Goal: Transaction & Acquisition: Book appointment/travel/reservation

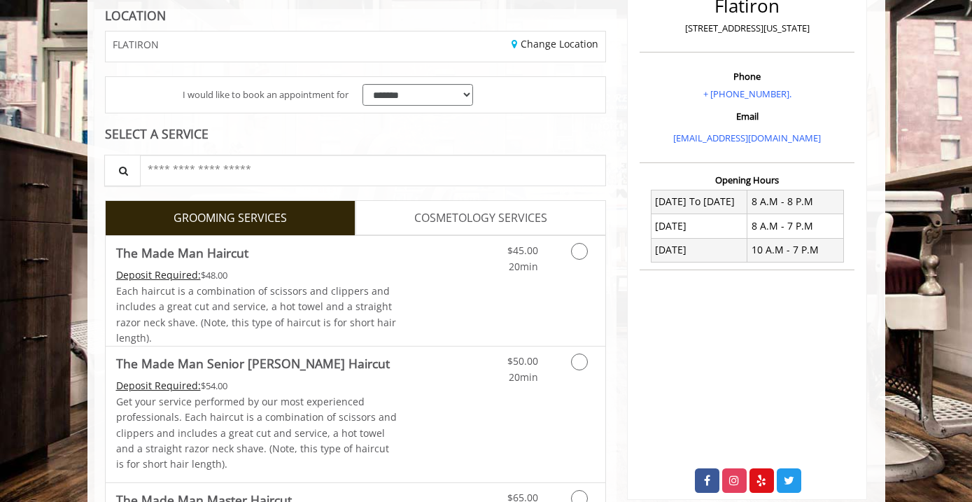
scroll to position [330, 0]
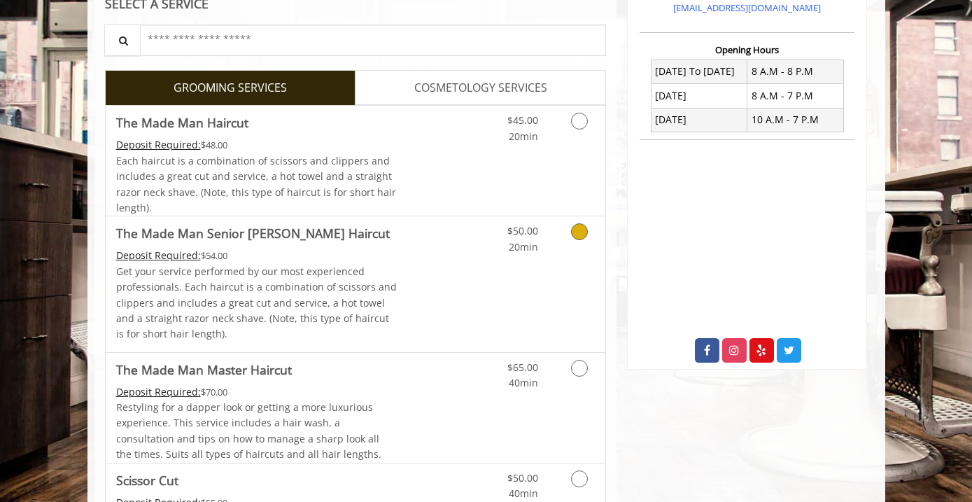
click at [575, 241] on link "Grooming services" at bounding box center [577, 235] width 36 height 38
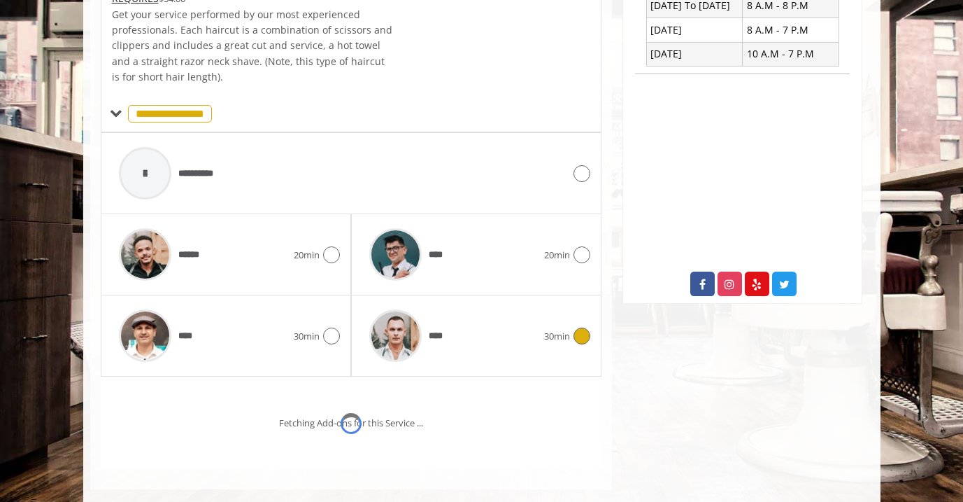
scroll to position [477, 0]
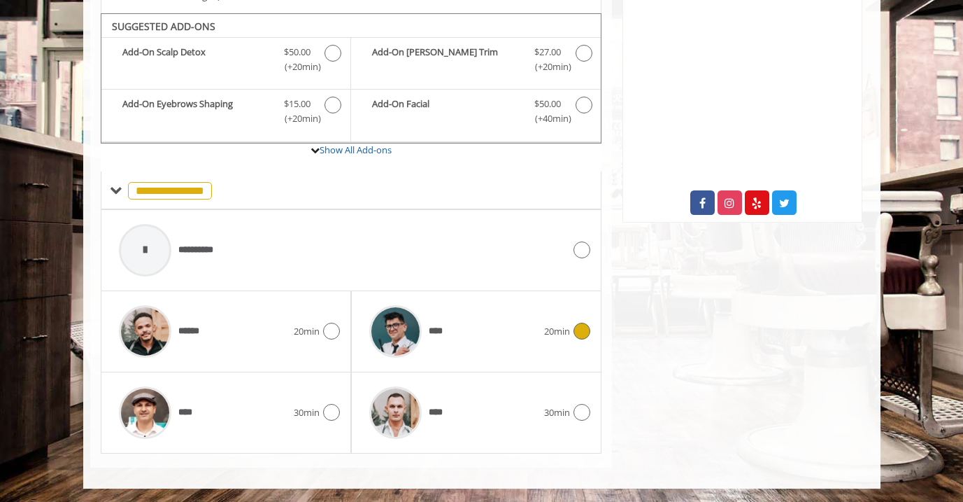
click at [577, 334] on icon at bounding box center [582, 330] width 17 height 17
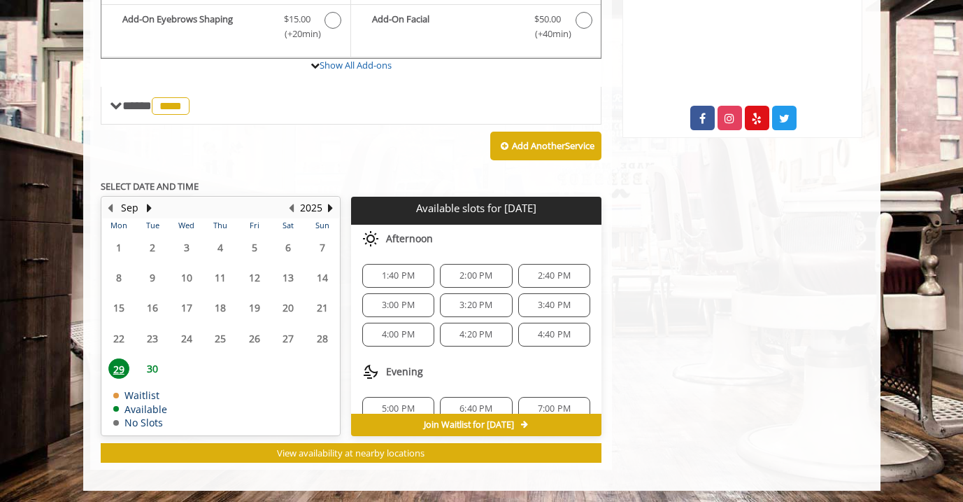
scroll to position [48, 0]
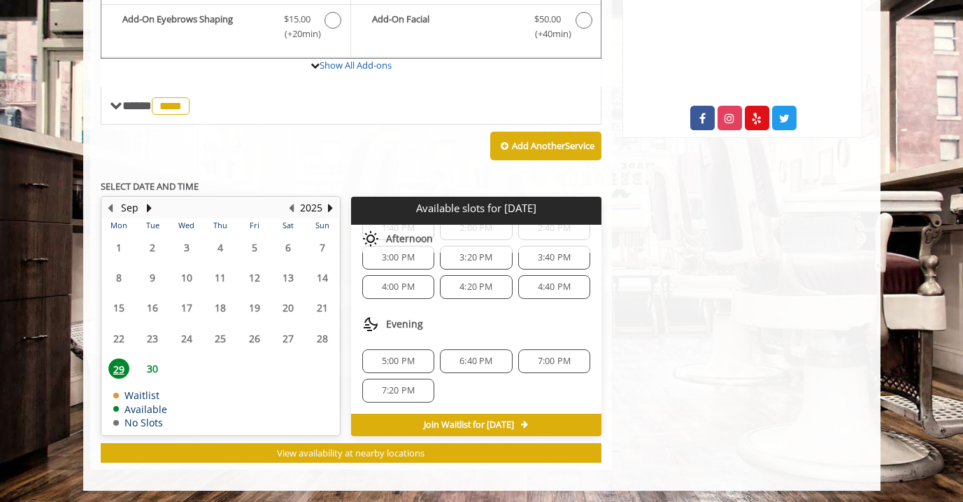
click at [388, 357] on span "5:00 PM" at bounding box center [398, 360] width 33 height 11
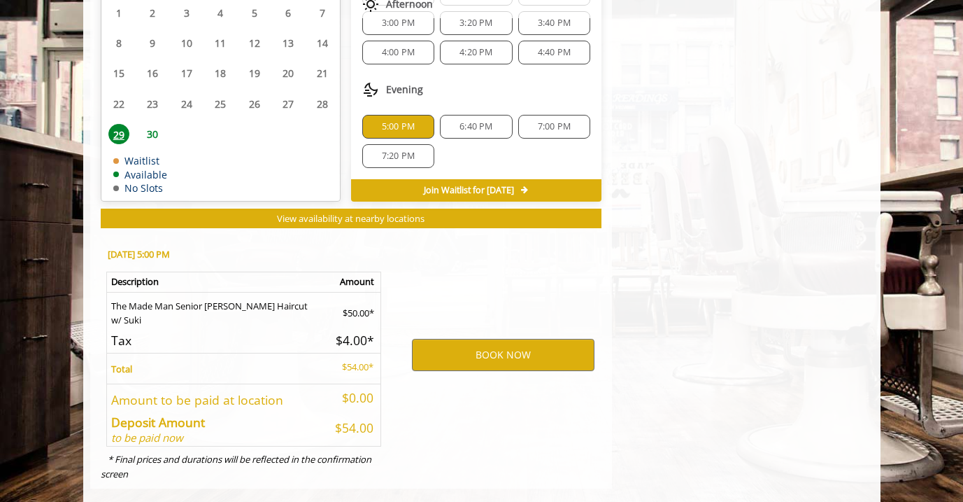
scroll to position [817, 0]
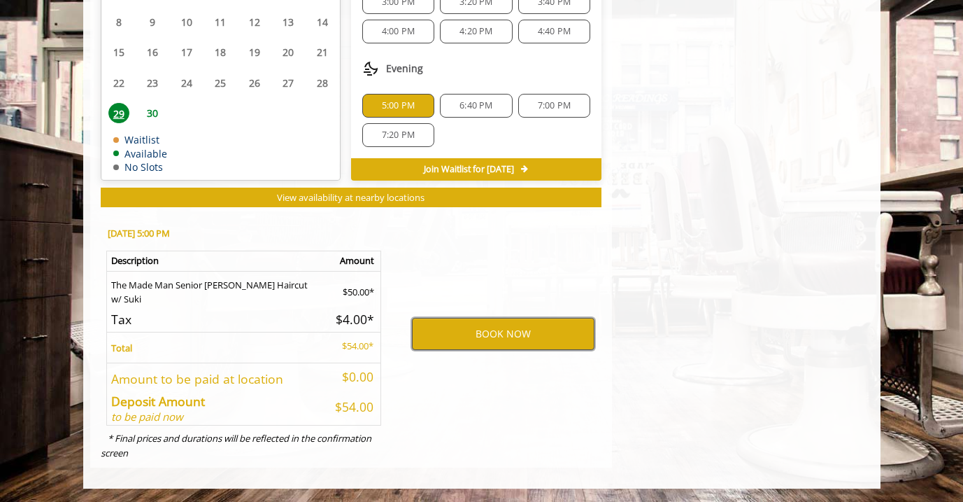
click at [496, 332] on button "BOOK NOW" at bounding box center [503, 334] width 183 height 32
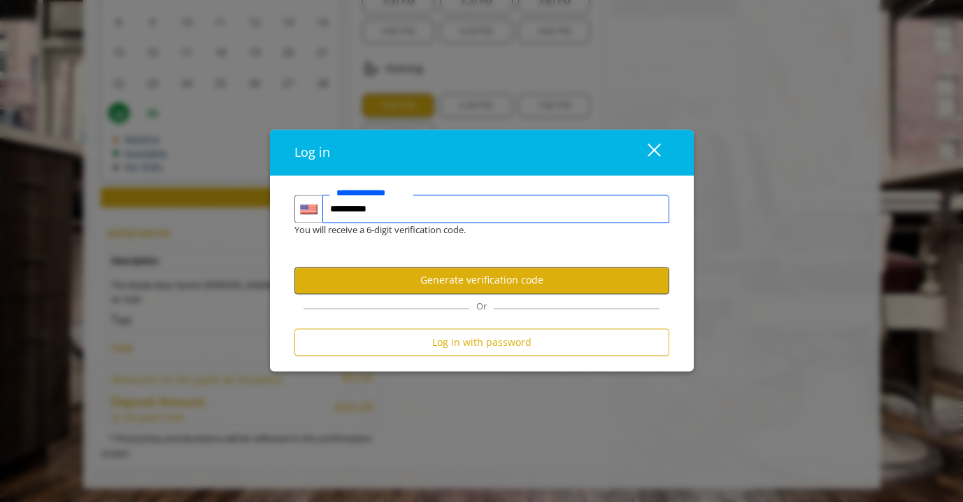
type input "**********"
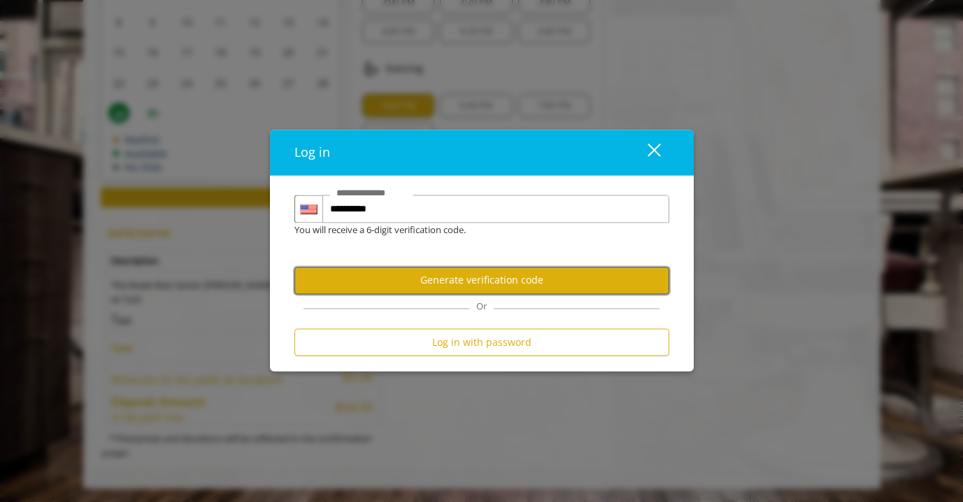
click at [464, 289] on button "Generate verification code" at bounding box center [481, 280] width 375 height 27
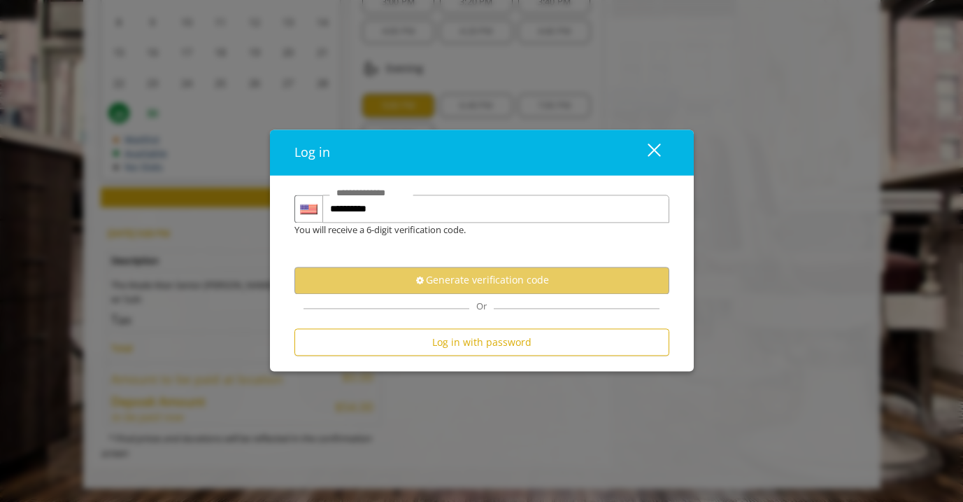
scroll to position [0, 0]
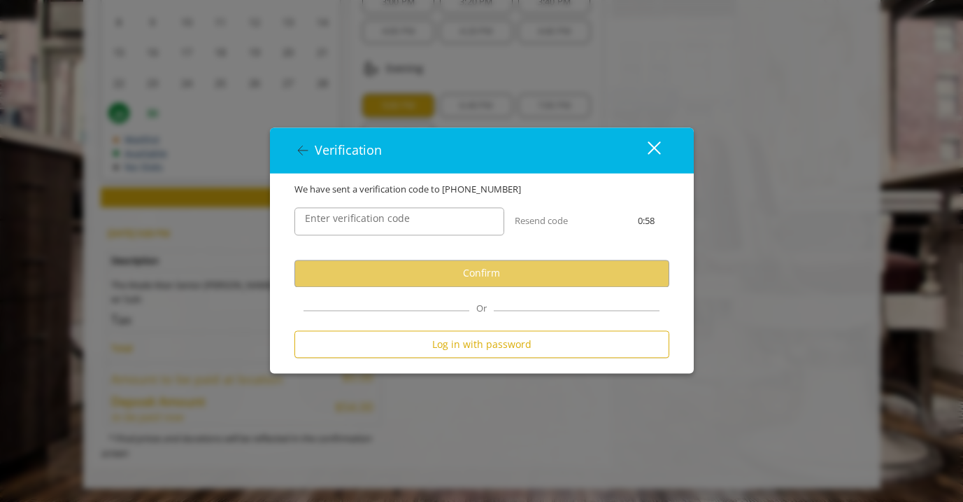
click at [386, 223] on label "Enter verification code" at bounding box center [357, 218] width 119 height 15
click at [386, 223] on input "Enter verification code" at bounding box center [399, 221] width 210 height 28
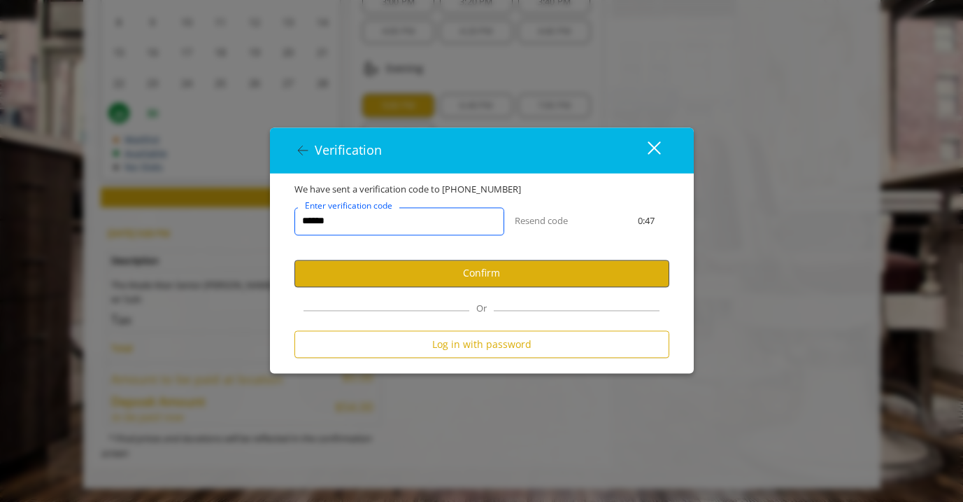
type input "******"
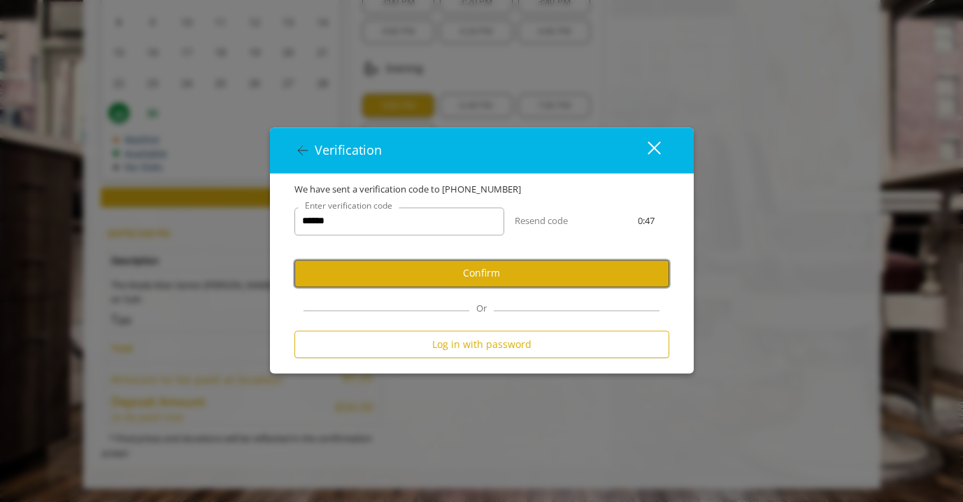
click at [442, 269] on button "Confirm" at bounding box center [481, 273] width 375 height 27
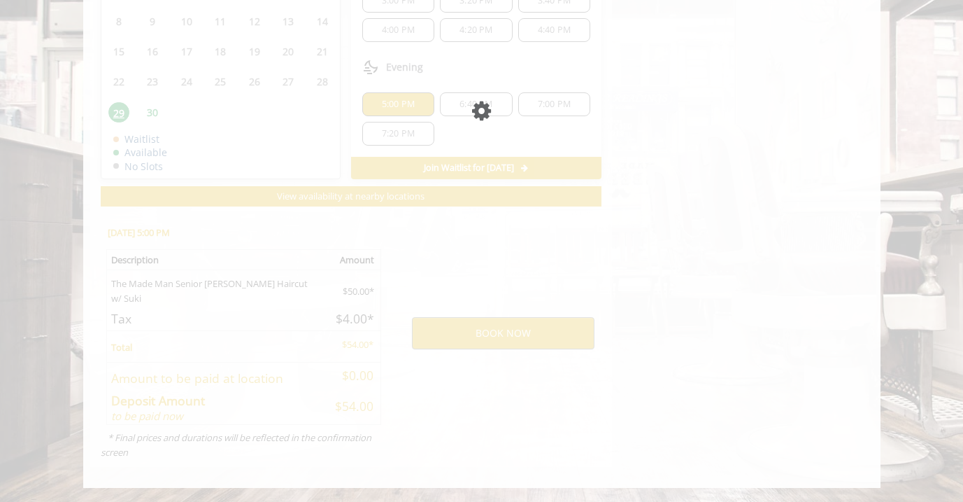
scroll to position [767, 0]
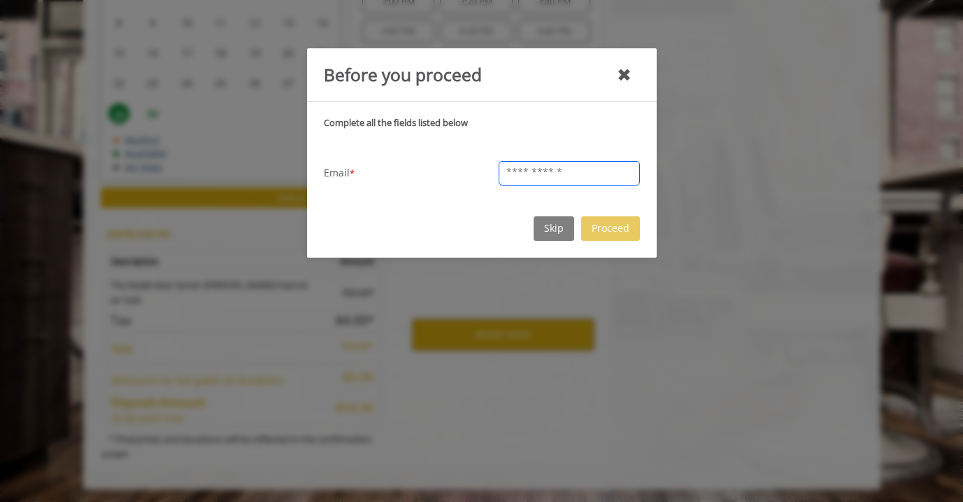
click at [550, 176] on input "text" at bounding box center [569, 173] width 141 height 24
type input "**********"
click at [625, 230] on button "Proceed" at bounding box center [610, 228] width 59 height 24
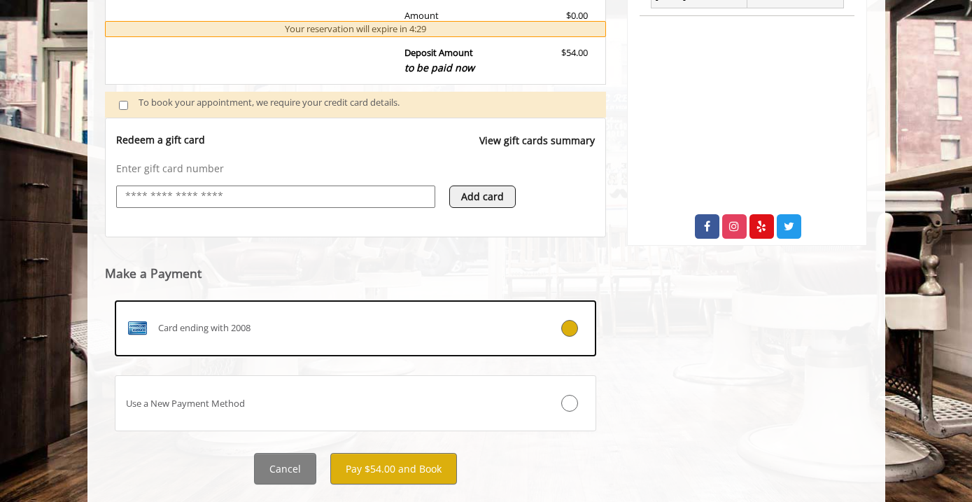
scroll to position [485, 0]
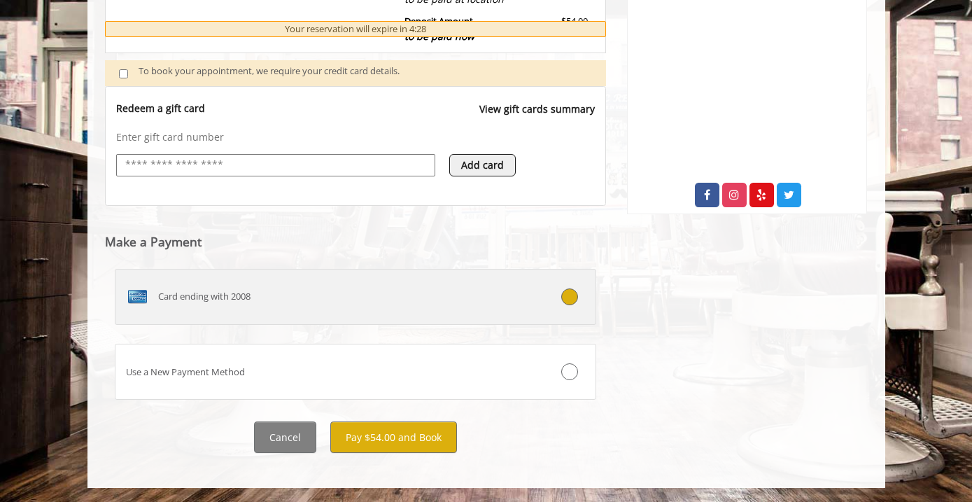
click at [419, 303] on div "Card ending with 2008" at bounding box center [315, 296] width 400 height 22
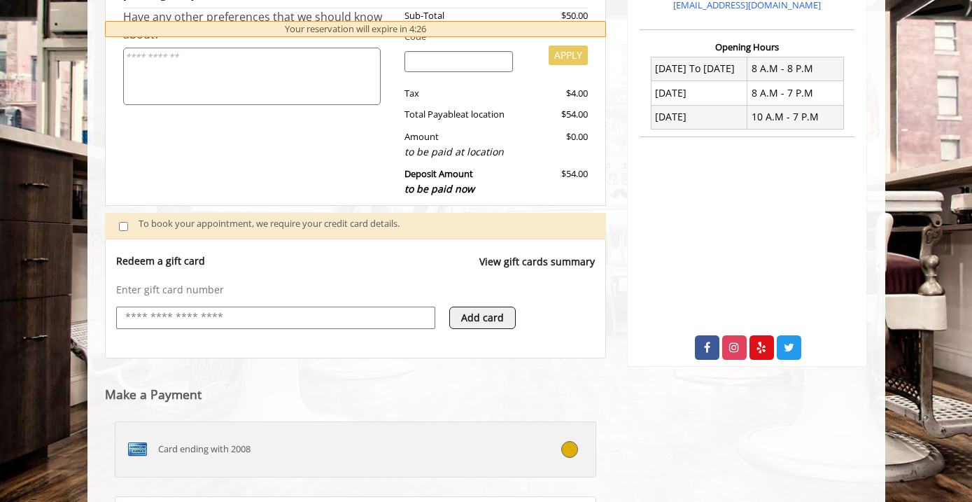
click at [569, 453] on icon at bounding box center [569, 449] width 17 height 17
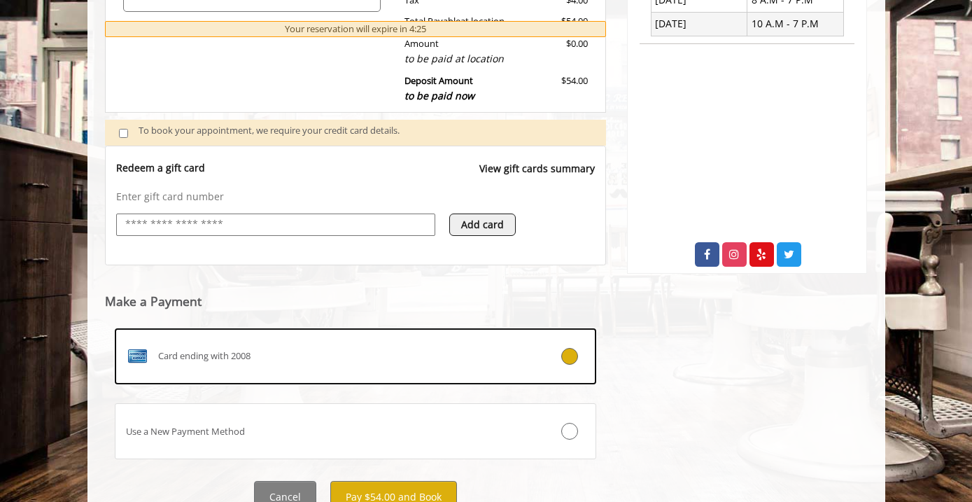
scroll to position [485, 0]
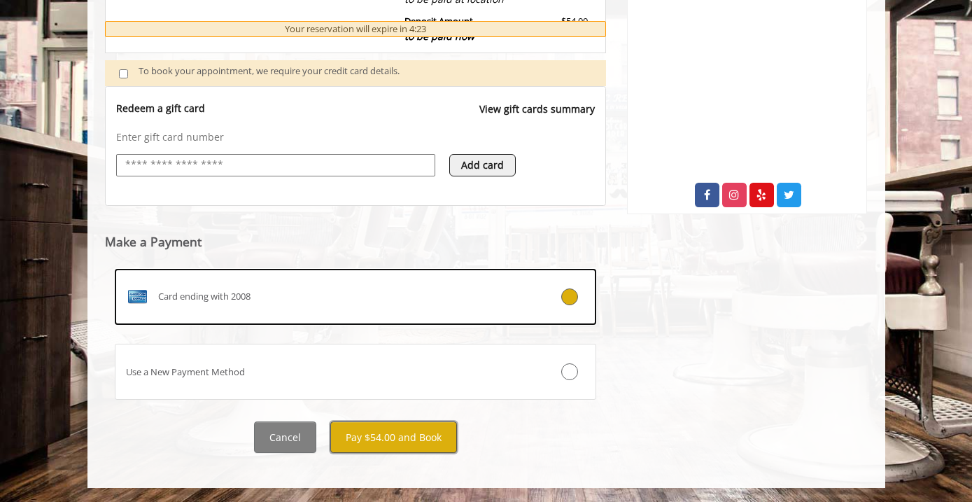
click at [384, 439] on button "Pay $54.00 and Book" at bounding box center [393, 436] width 127 height 31
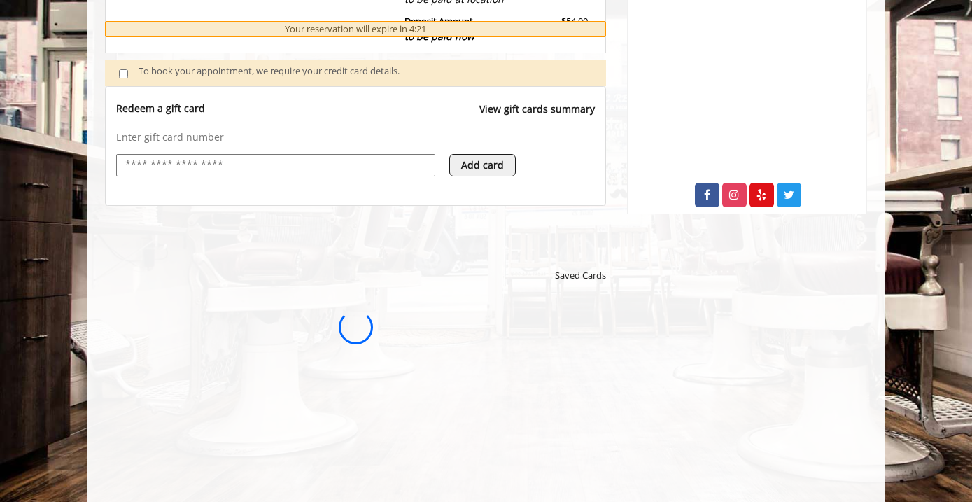
scroll to position [0, 0]
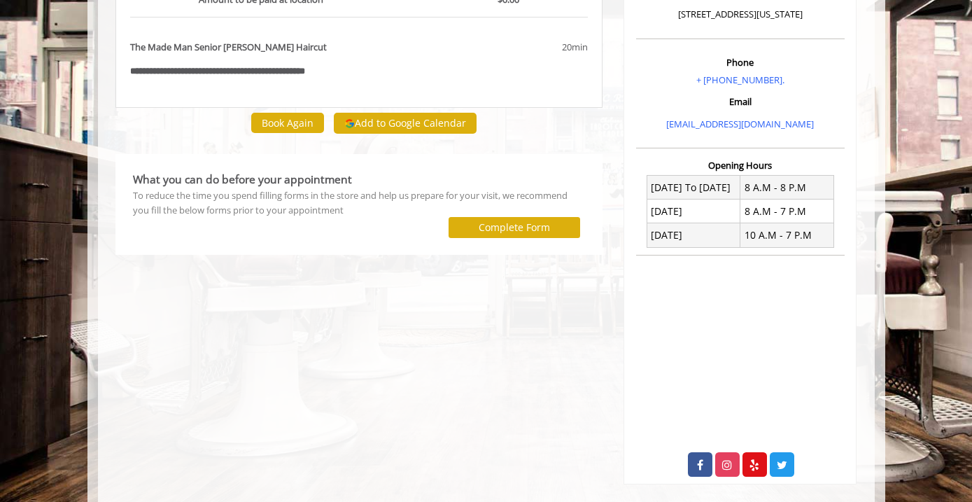
scroll to position [200, 0]
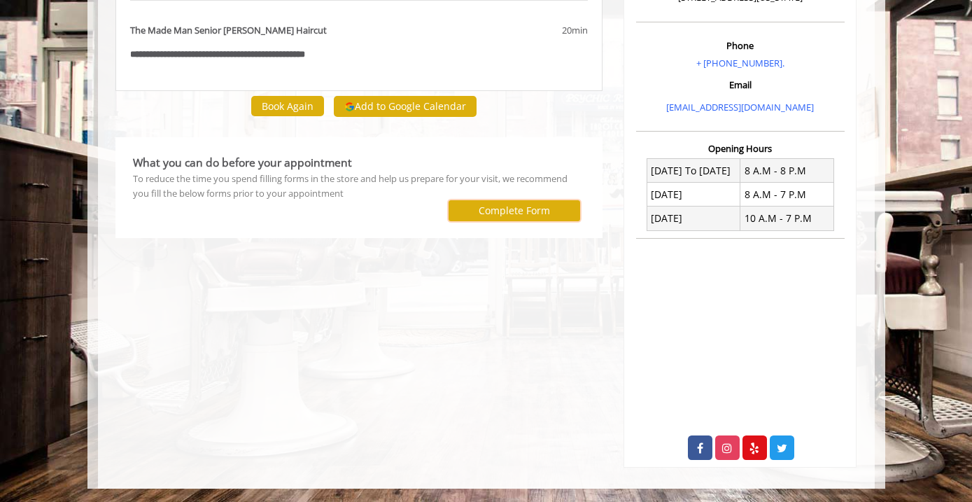
click at [548, 205] on label "Complete Form" at bounding box center [513, 210] width 71 height 11
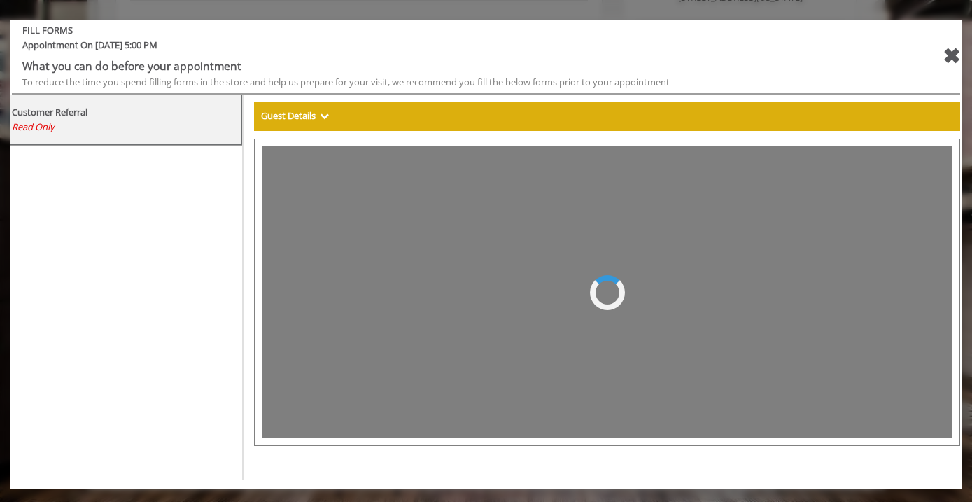
scroll to position [0, 0]
select select "***"
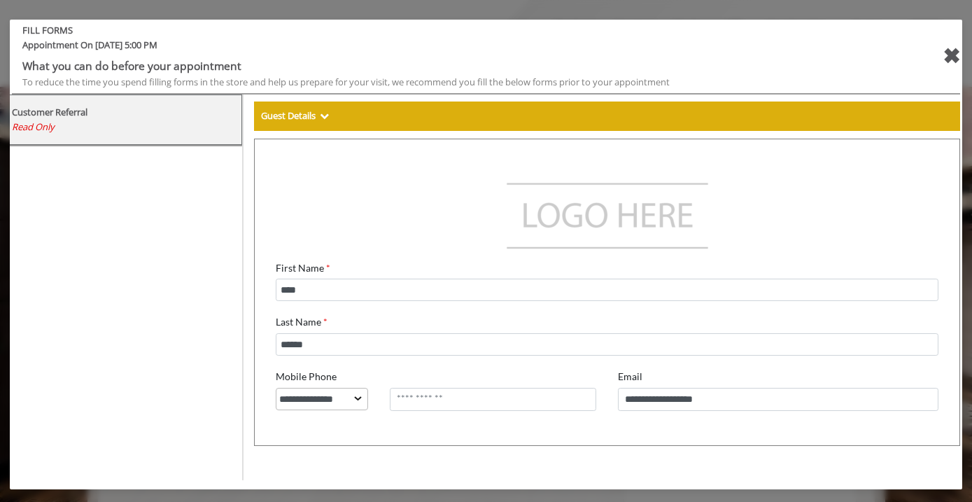
click at [954, 55] on div "✖" at bounding box center [950, 56] width 17 height 34
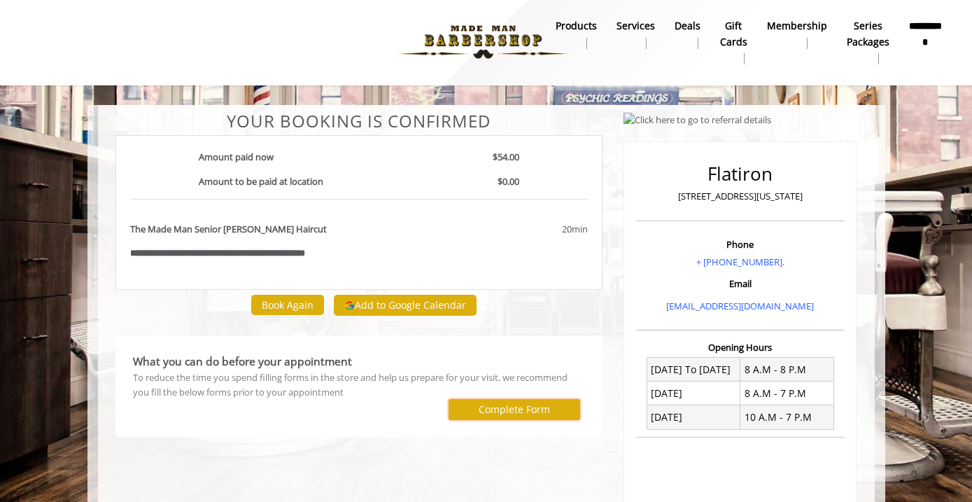
scroll to position [2, 0]
